Goal: Information Seeking & Learning: Learn about a topic

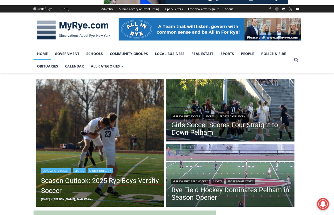
scroll to position [75, 0]
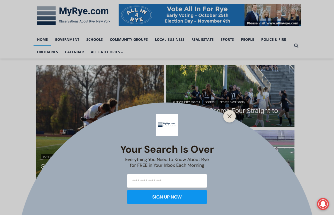
click at [232, 112] on div at bounding box center [230, 116] width 13 height 13
click at [231, 114] on button "Close" at bounding box center [229, 116] width 7 height 7
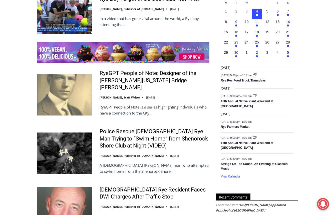
scroll to position [826, 0]
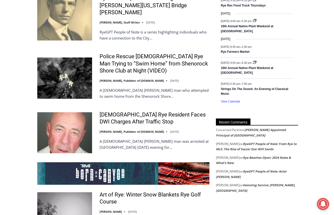
click at [77, 112] on img at bounding box center [64, 132] width 55 height 41
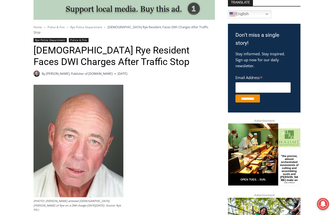
scroll to position [150, 0]
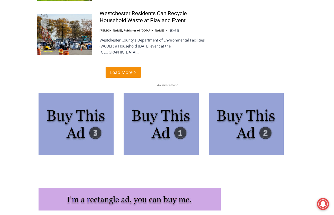
scroll to position [1313, 0]
